Goal: Task Accomplishment & Management: Use online tool/utility

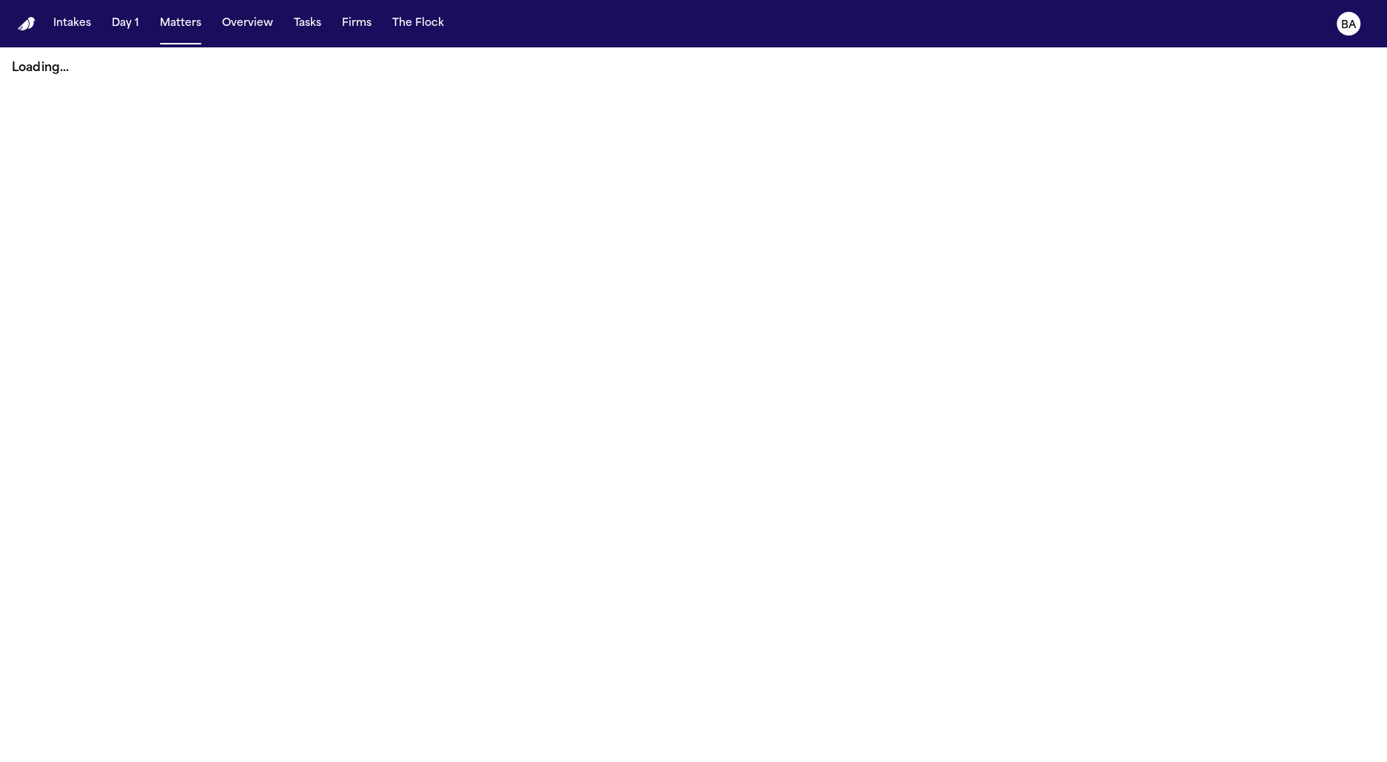
click at [297, 30] on button "Tasks" at bounding box center [307, 23] width 39 height 27
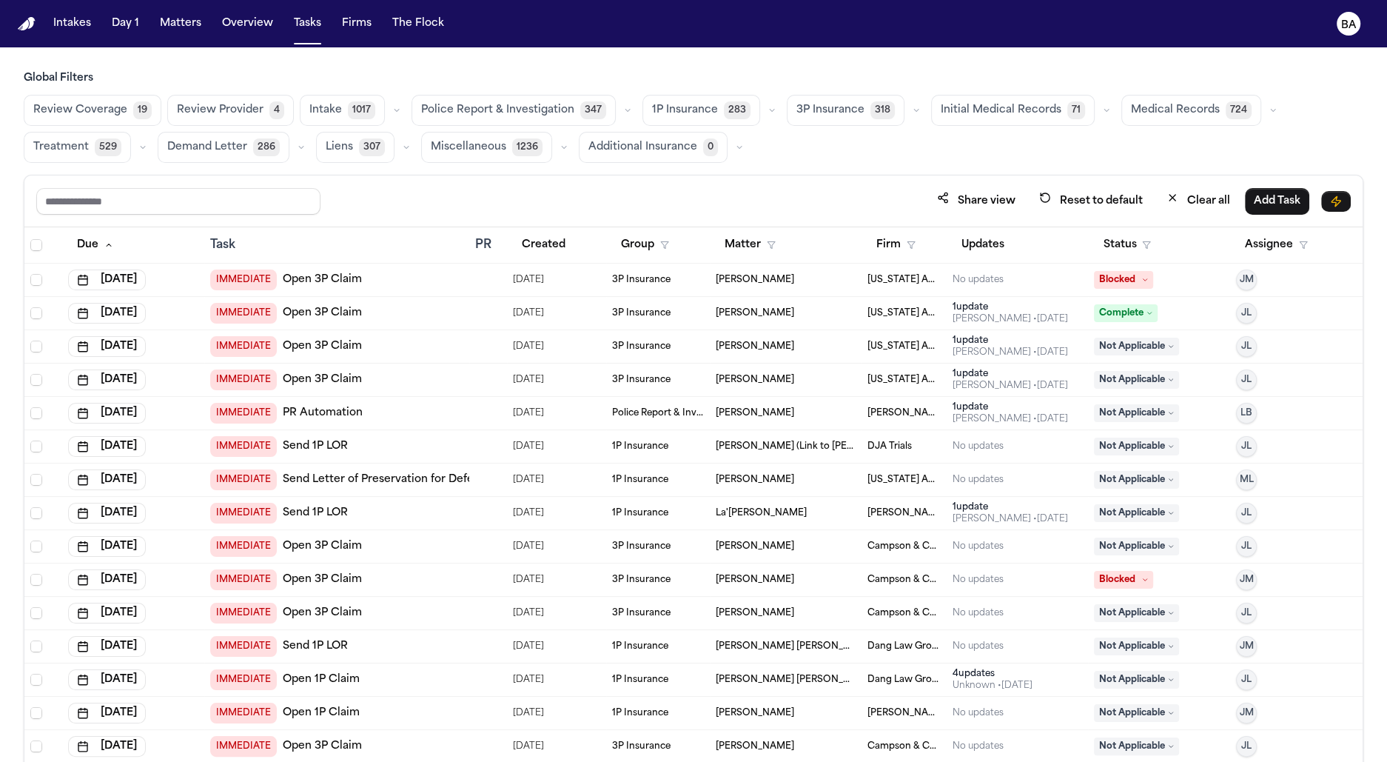
click at [758, 121] on div "1P Insurance 283" at bounding box center [711, 110] width 138 height 31
click at [763, 115] on button "button" at bounding box center [772, 110] width 18 height 18
click at [716, 150] on button "Open Claim 24" at bounding box center [716, 147] width 147 height 30
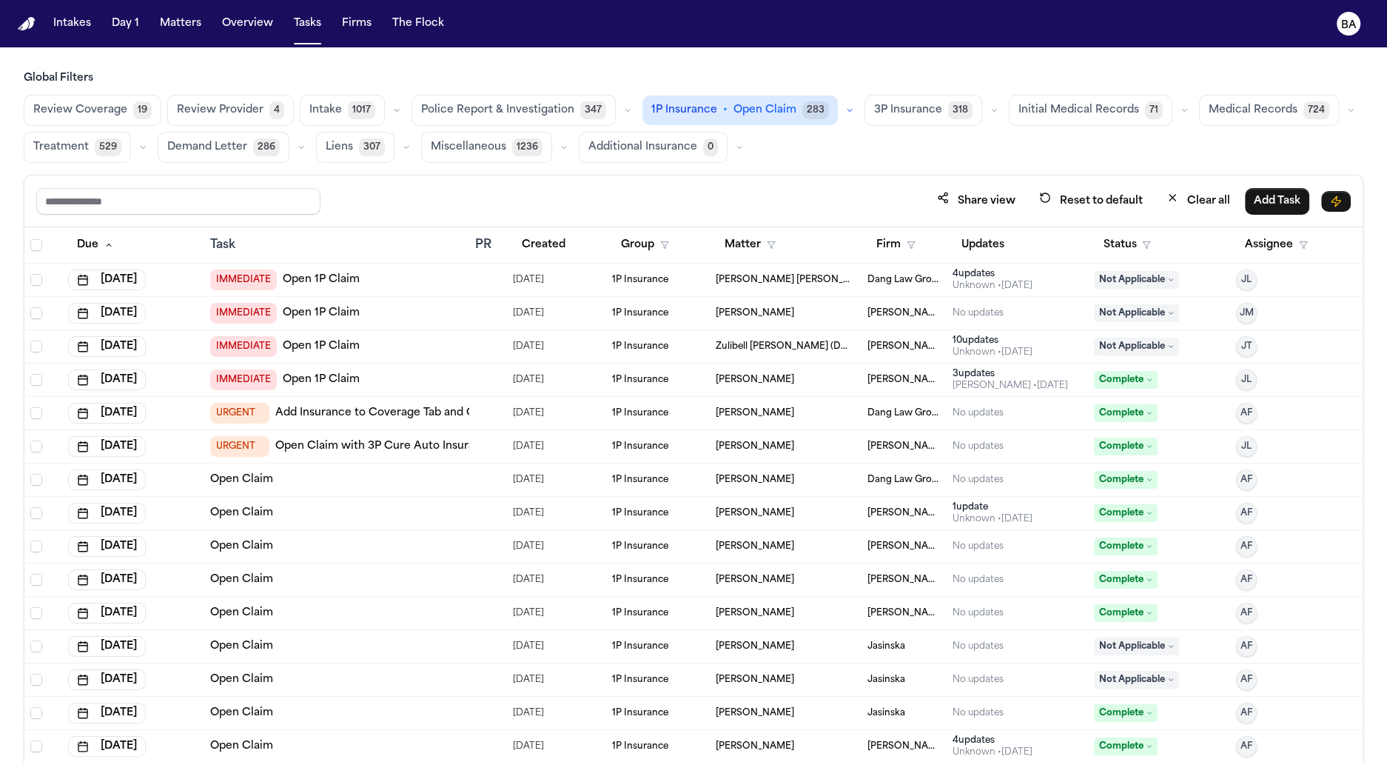
click at [413, 373] on div "IMMEDIATE Open 1P Claim" at bounding box center [336, 379] width 253 height 21
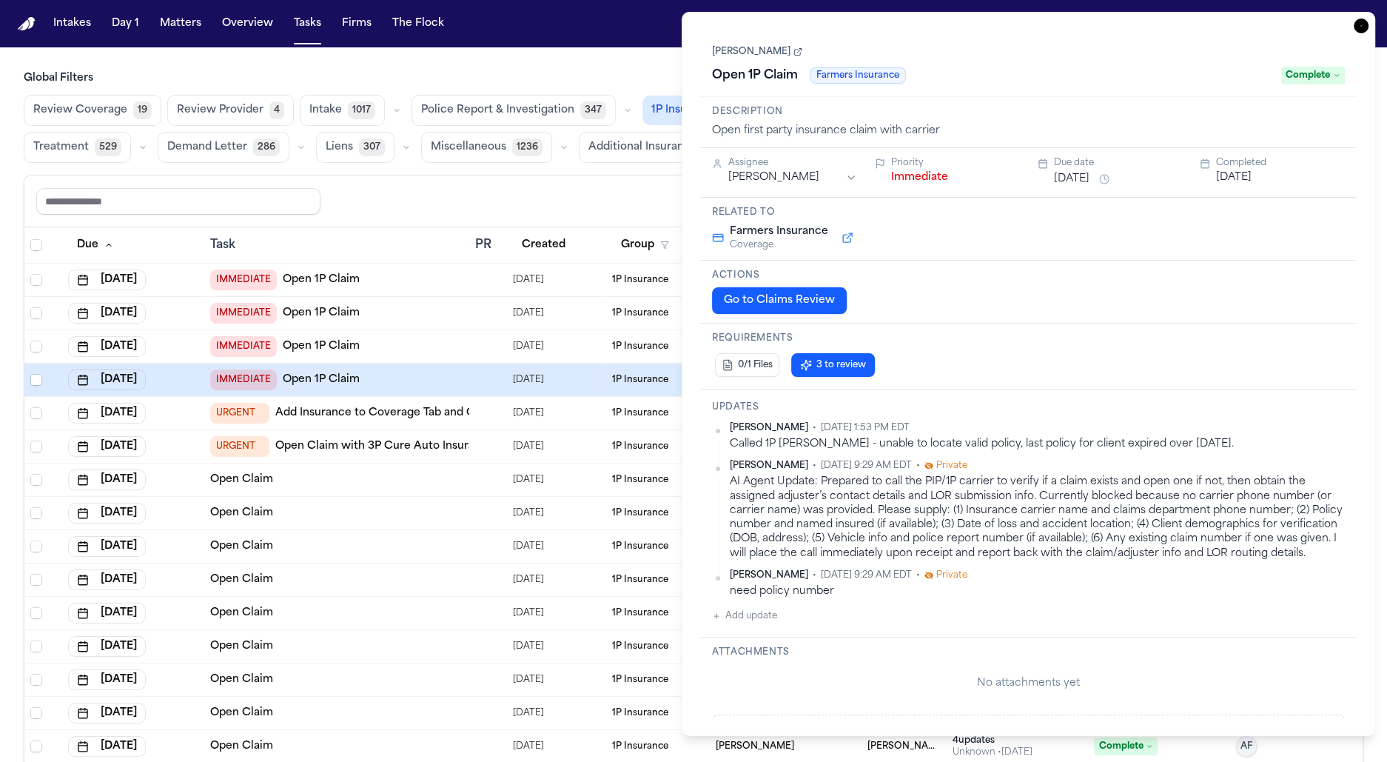
click at [801, 300] on button "Go to Claims Review" at bounding box center [779, 300] width 135 height 27
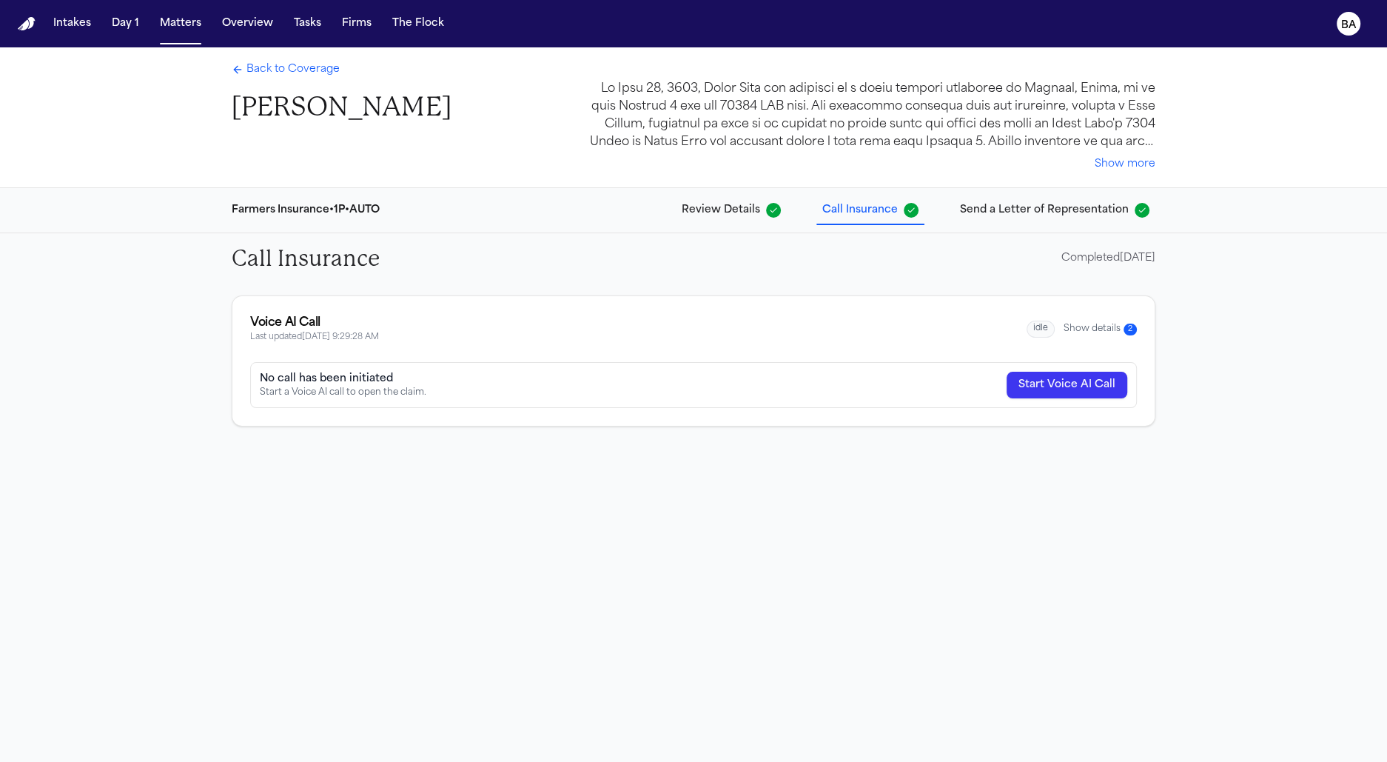
click at [516, 152] on div "Back to Coverage [PERSON_NAME] Show more" at bounding box center [693, 117] width 947 height 140
click at [750, 208] on span "Review Details" at bounding box center [721, 210] width 78 height 15
